Goal: Transaction & Acquisition: Purchase product/service

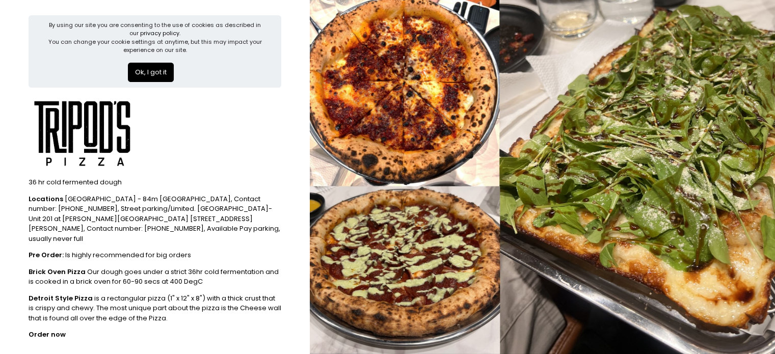
click at [150, 75] on button "Ok, I got it" at bounding box center [151, 72] width 46 height 19
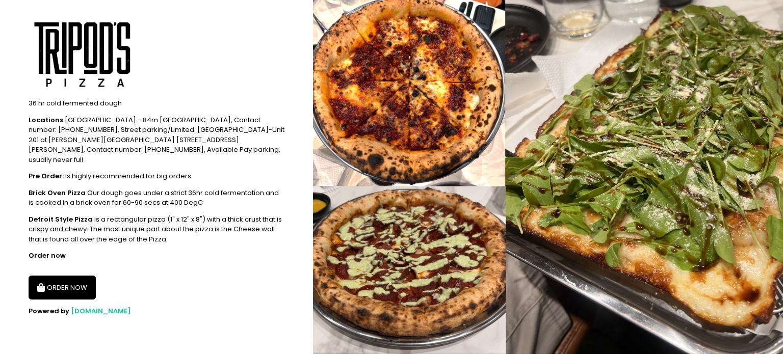
click at [61, 276] on button "ORDER NOW" at bounding box center [62, 288] width 67 height 24
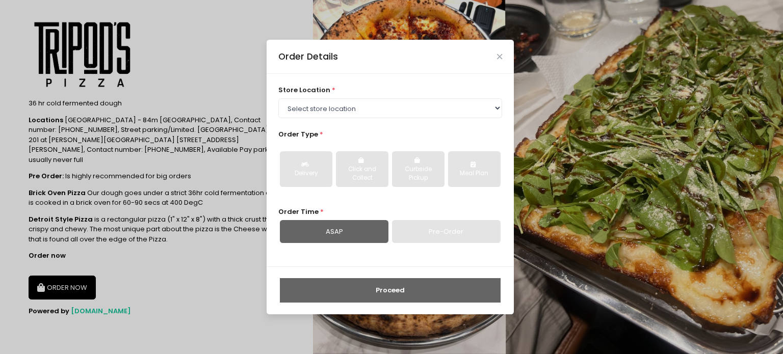
click at [444, 125] on div "store location * Select store location Tripod's Pizza - Matimtiman Tripod's Piz…" at bounding box center [390, 170] width 247 height 193
click at [425, 108] on select "Select store location Tripod's Pizza - Matimtiman Tripod's Pizza - [PERSON_NAME…" at bounding box center [390, 107] width 224 height 19
select select "61446231c0144a0f30d77cd5"
click at [278, 98] on select "Select store location Tripod's Pizza - Matimtiman Tripod's Pizza - [PERSON_NAME…" at bounding box center [390, 107] width 224 height 19
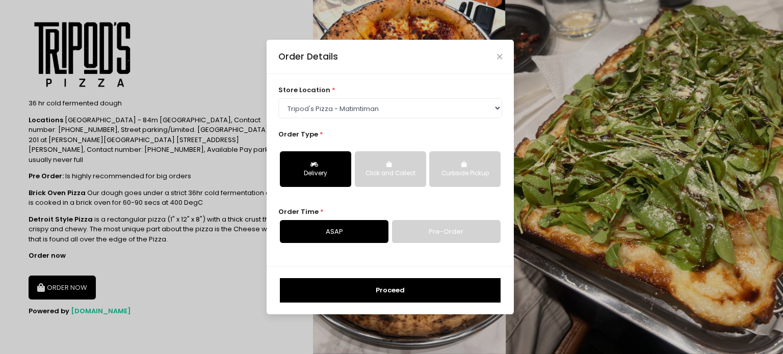
click at [328, 163] on button "Delivery" at bounding box center [315, 169] width 71 height 36
click at [453, 225] on link "Pre-Order" at bounding box center [446, 231] width 109 height 23
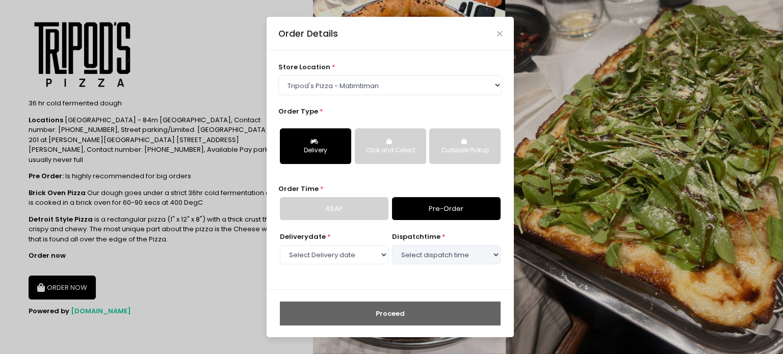
select select "[DATE]"
click at [427, 247] on select "Select dispatch time 01:00 PM - 01:30 PM 01:30 PM - 02:00 PM 02:00 PM - 02:30 P…" at bounding box center [446, 254] width 109 height 19
select select "16:00"
click at [392, 245] on select "Select dispatch time 01:00 PM - 01:30 PM 01:30 PM - 02:00 PM 02:00 PM - 02:30 P…" at bounding box center [446, 254] width 109 height 19
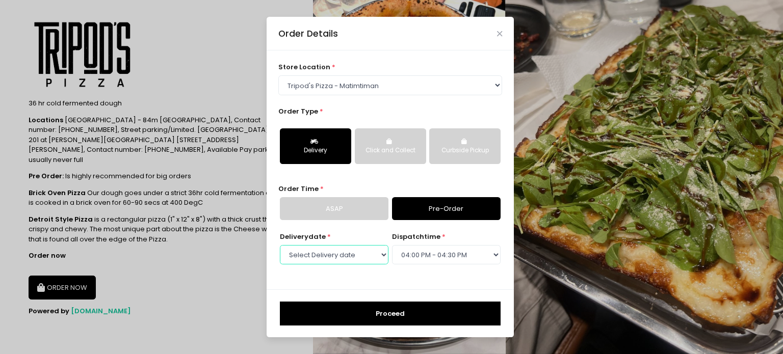
click at [330, 258] on select "Select Delivery date [DATE] [DATE] [DATE] [DATE] [DATE] [DATE] [DATE] [DATE] [D…" at bounding box center [334, 254] width 109 height 19
click at [280, 245] on select "Select Delivery date [DATE] [DATE] [DATE] [DATE] [DATE] [DATE] [DATE] [DATE] [D…" at bounding box center [334, 254] width 109 height 19
click at [372, 316] on button "Proceed" at bounding box center [390, 314] width 221 height 24
